Goal: Find specific page/section: Find specific page/section

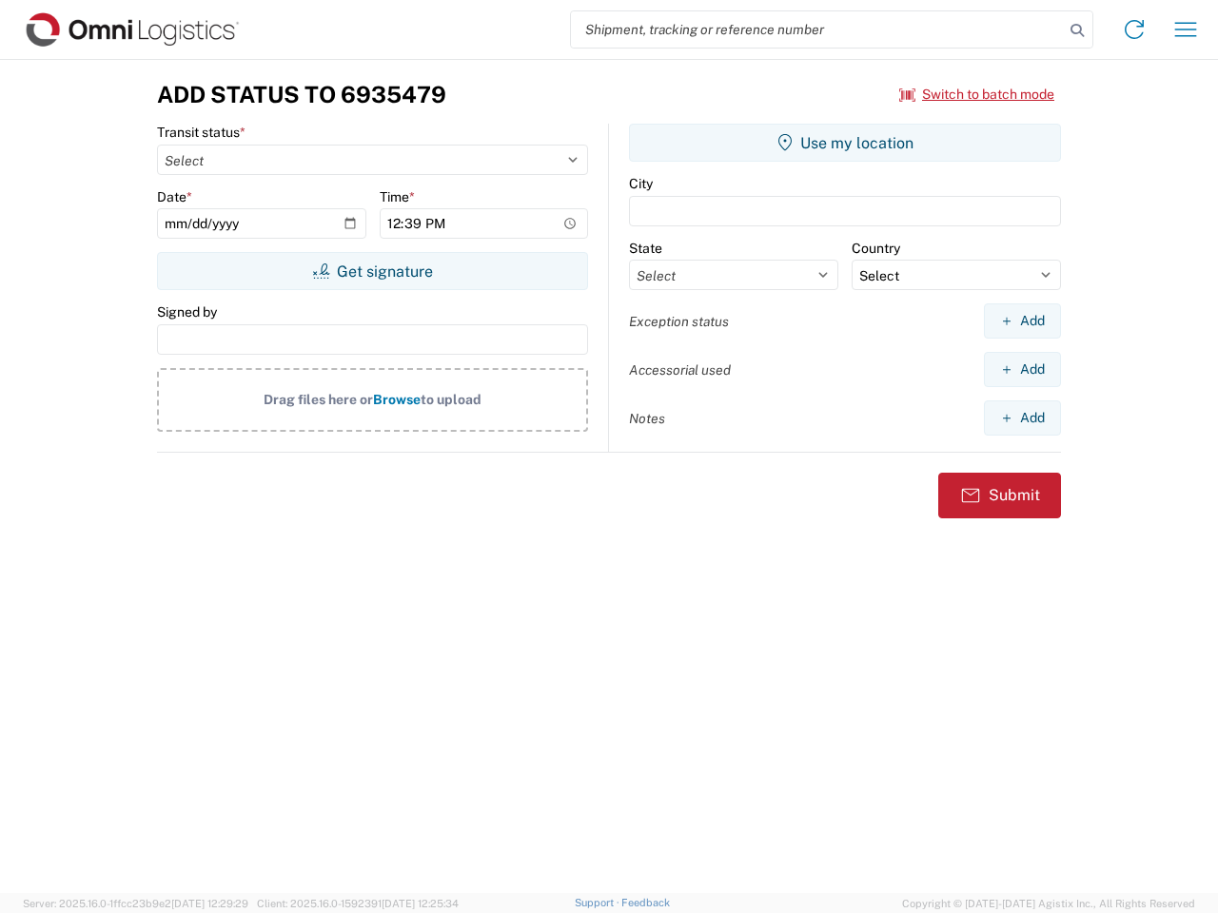
click at [817, 29] on input "search" at bounding box center [817, 29] width 493 height 36
click at [1077, 30] on icon at bounding box center [1077, 30] width 27 height 27
click at [1134, 29] on icon at bounding box center [1134, 29] width 30 height 30
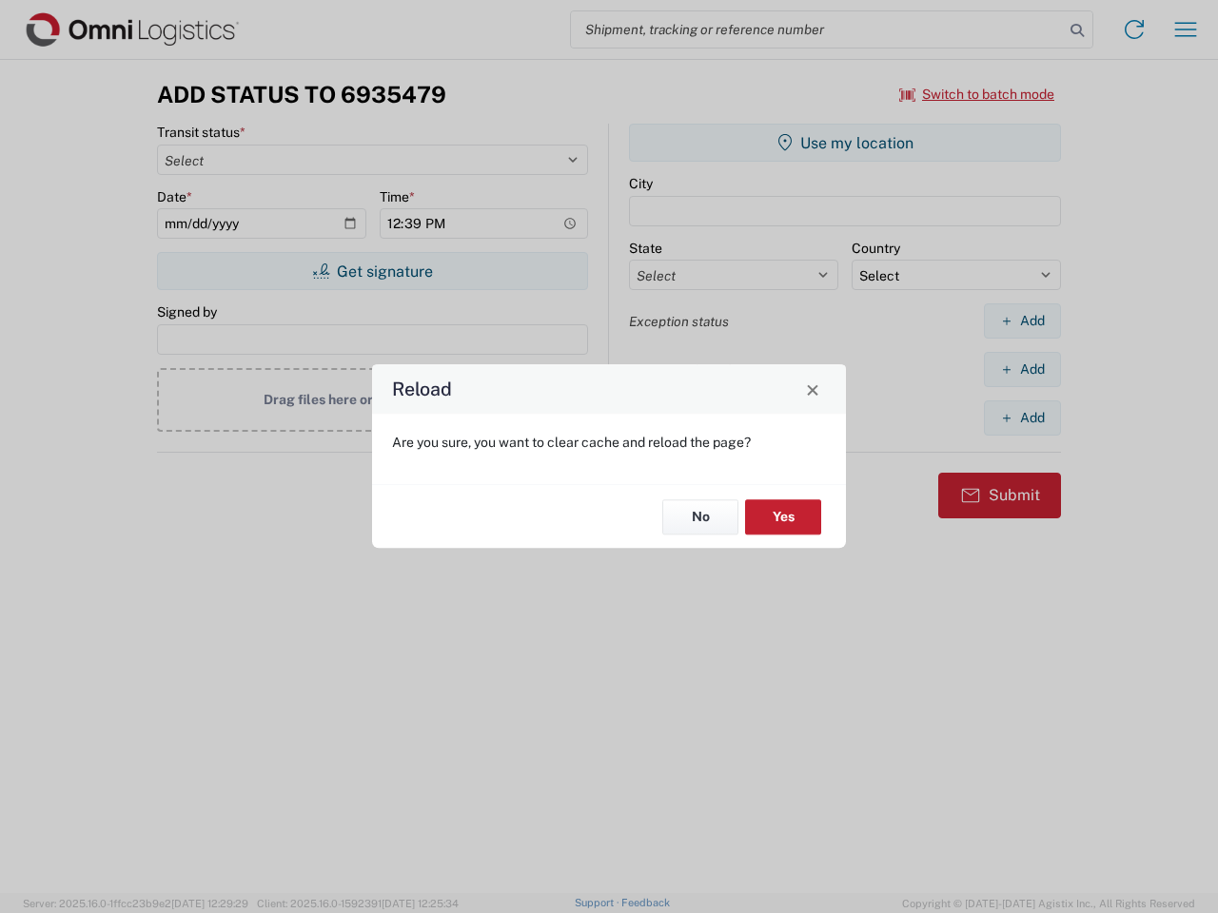
click at [1186, 29] on div "Reload Are you sure, you want to clear cache and reload the page? No Yes" at bounding box center [609, 456] width 1218 height 913
click at [977, 94] on div "Reload Are you sure, you want to clear cache and reload the page? No Yes" at bounding box center [609, 456] width 1218 height 913
click at [372, 271] on div "Reload Are you sure, you want to clear cache and reload the page? No Yes" at bounding box center [609, 456] width 1218 height 913
click at [845, 143] on div "Reload Are you sure, you want to clear cache and reload the page? No Yes" at bounding box center [609, 456] width 1218 height 913
click at [1022, 321] on div "Reload Are you sure, you want to clear cache and reload the page? No Yes" at bounding box center [609, 456] width 1218 height 913
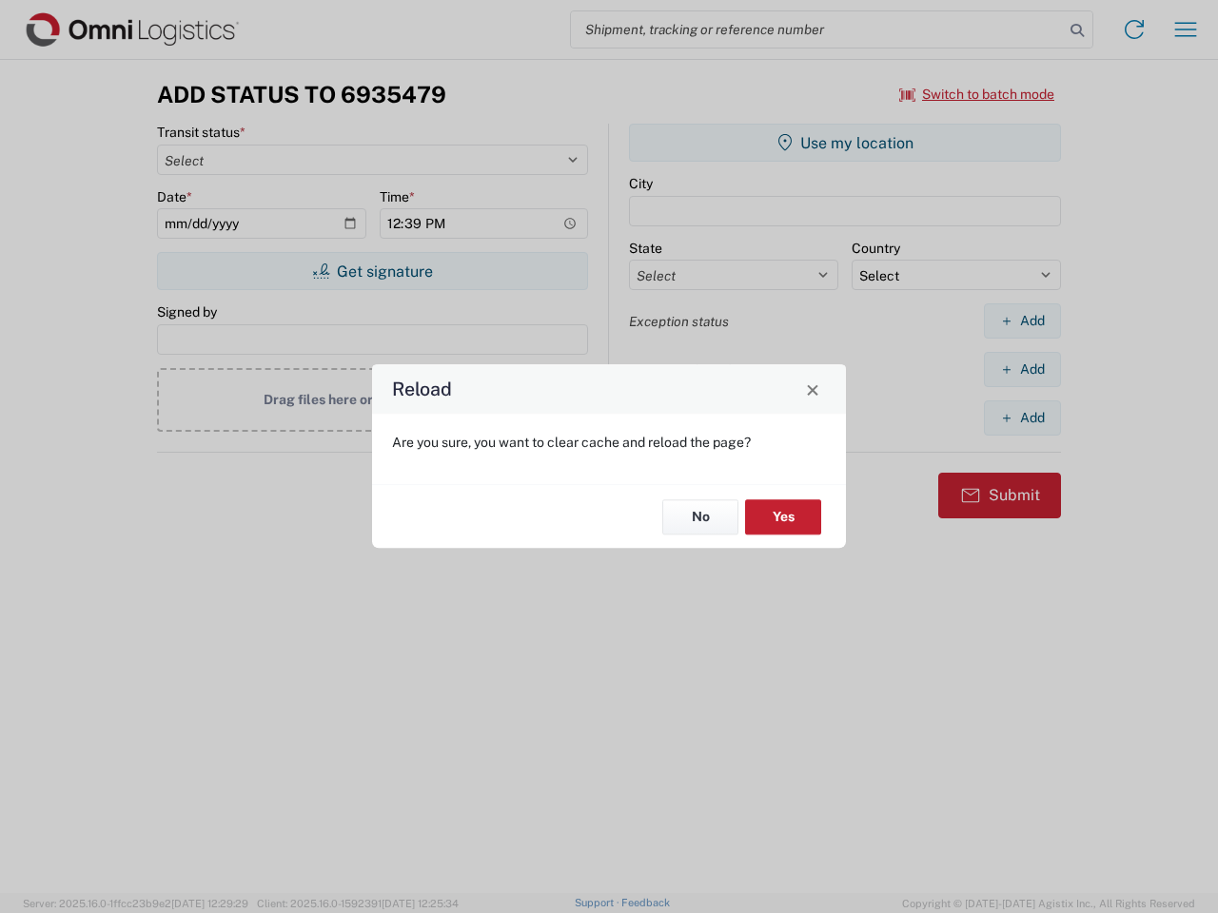
click at [1022, 369] on div "Reload Are you sure, you want to clear cache and reload the page? No Yes" at bounding box center [609, 456] width 1218 height 913
click at [1022, 418] on div "Reload Are you sure, you want to clear cache and reload the page? No Yes" at bounding box center [609, 456] width 1218 height 913
